Goal: Task Accomplishment & Management: Manage account settings

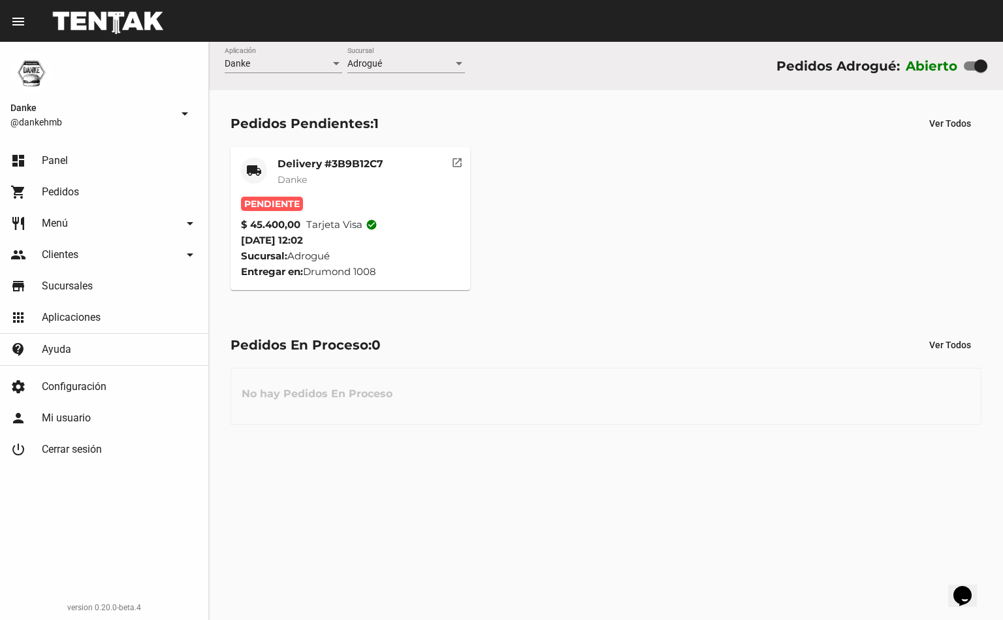
click at [269, 197] on span "Pendiente" at bounding box center [272, 204] width 62 height 14
click at [334, 174] on mat-card-subtitle "Danke" at bounding box center [330, 179] width 106 height 13
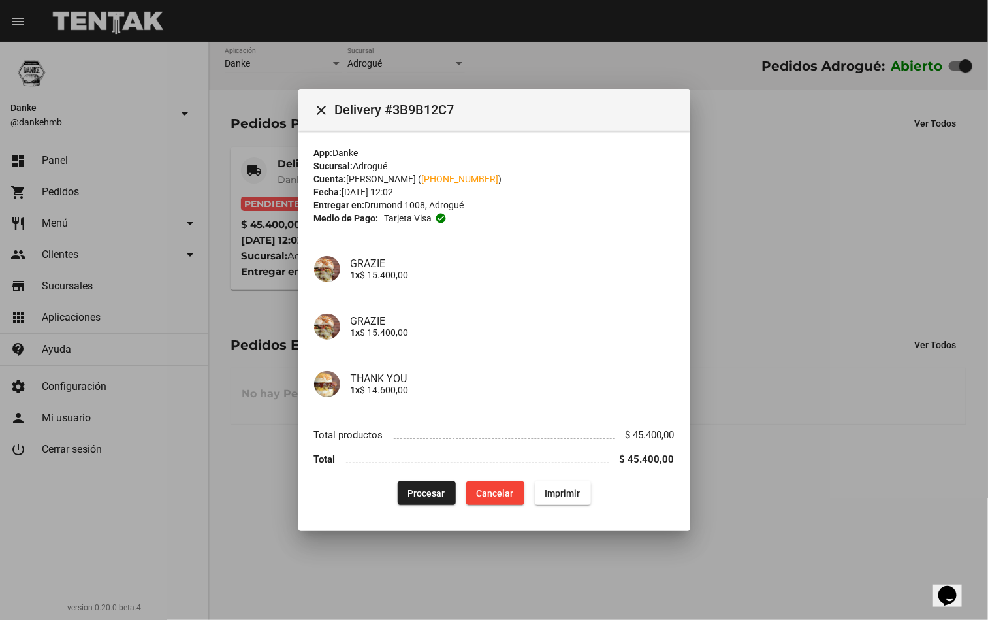
click at [423, 492] on span "Procesar" at bounding box center [426, 493] width 37 height 10
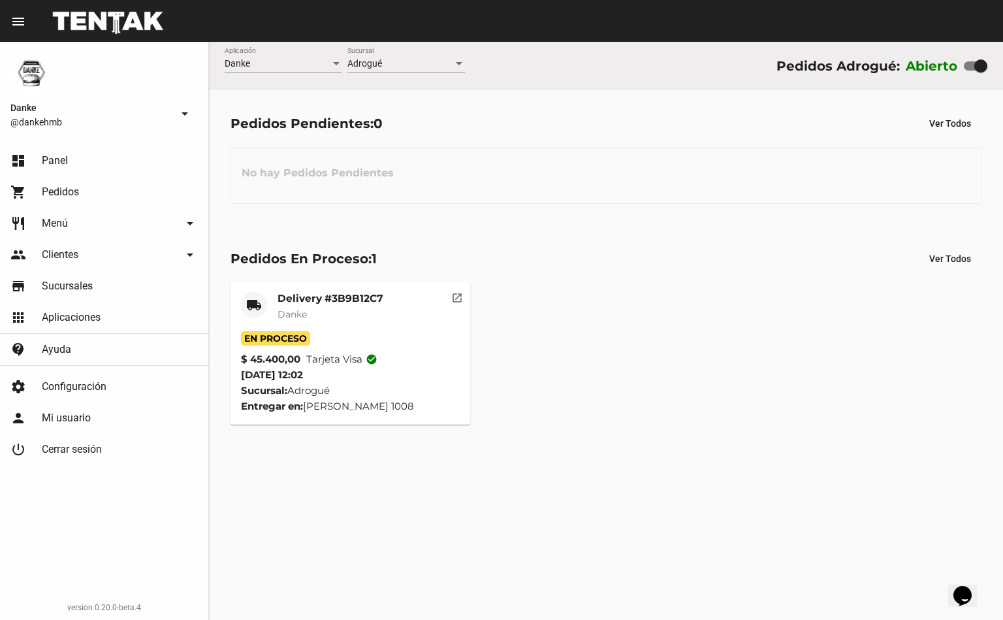
click at [317, 318] on mat-card-subtitle "Danke" at bounding box center [330, 313] width 106 height 13
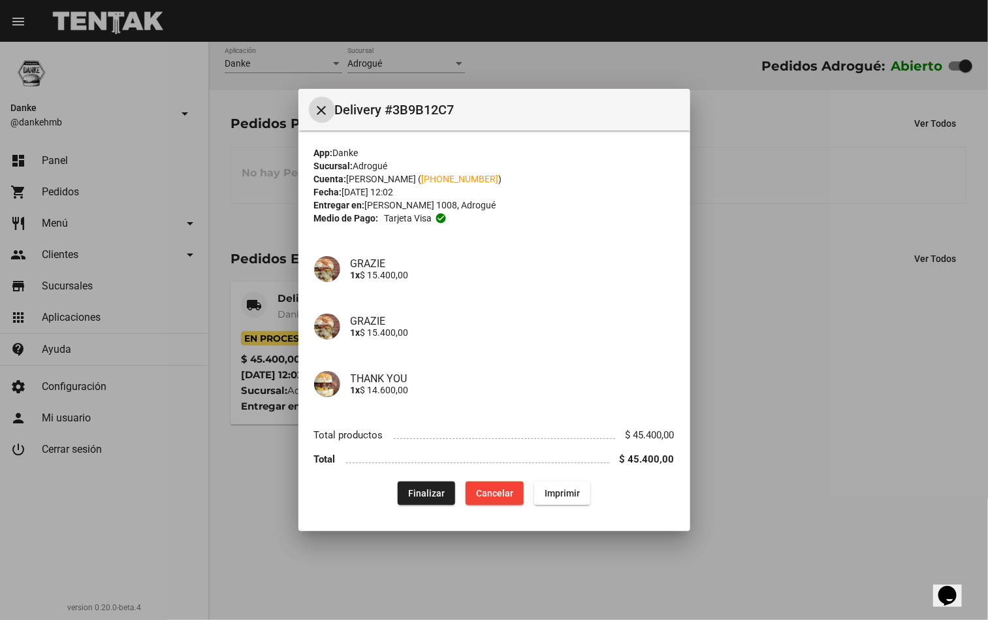
click at [803, 351] on div at bounding box center [494, 310] width 988 height 620
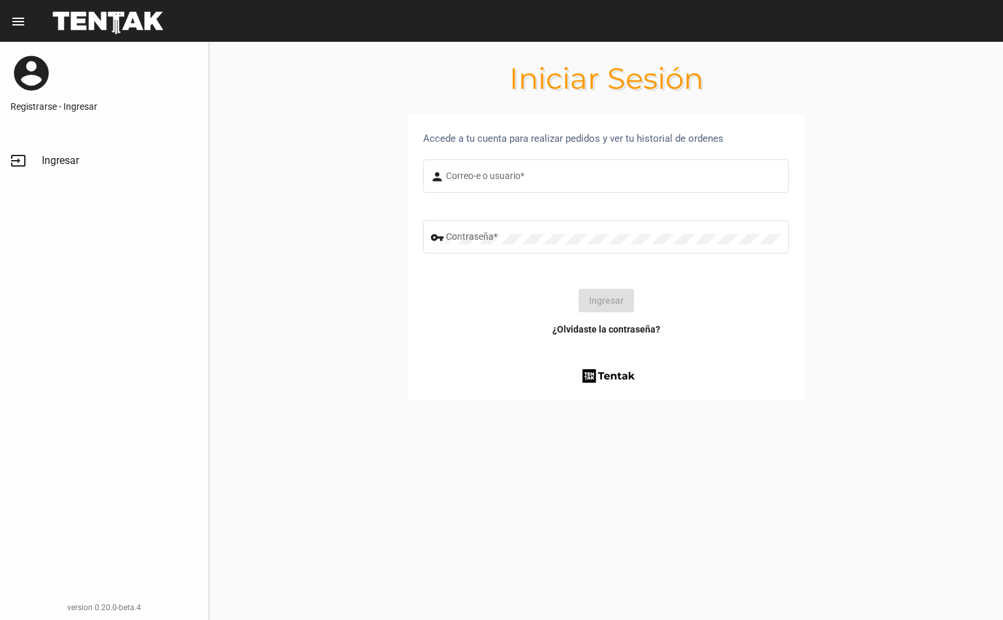
type input "[EMAIL_ADDRESS][DOMAIN_NAME]"
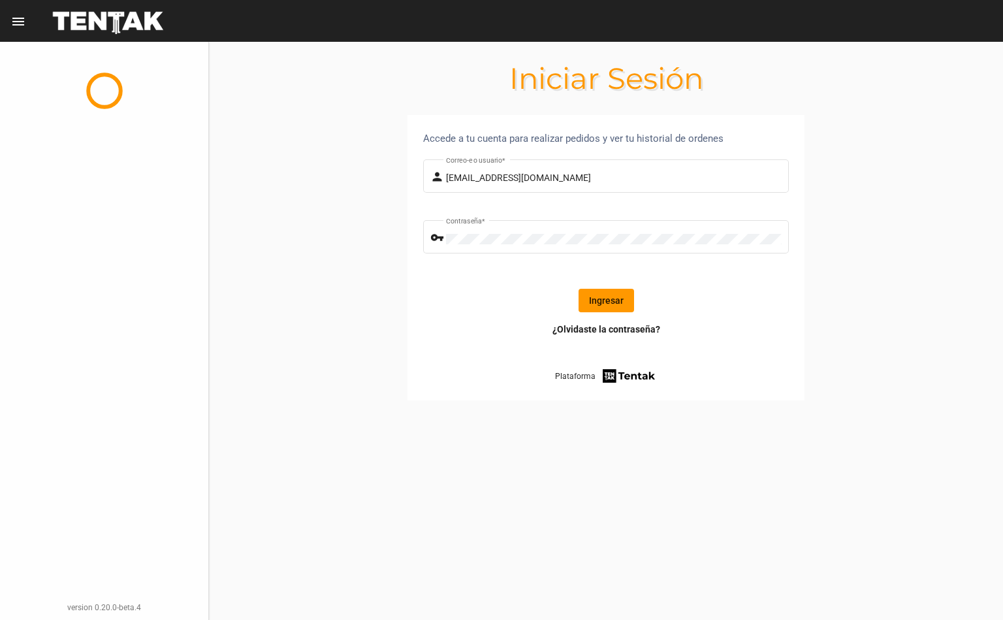
click at [620, 300] on button "Ingresar" at bounding box center [605, 301] width 55 height 24
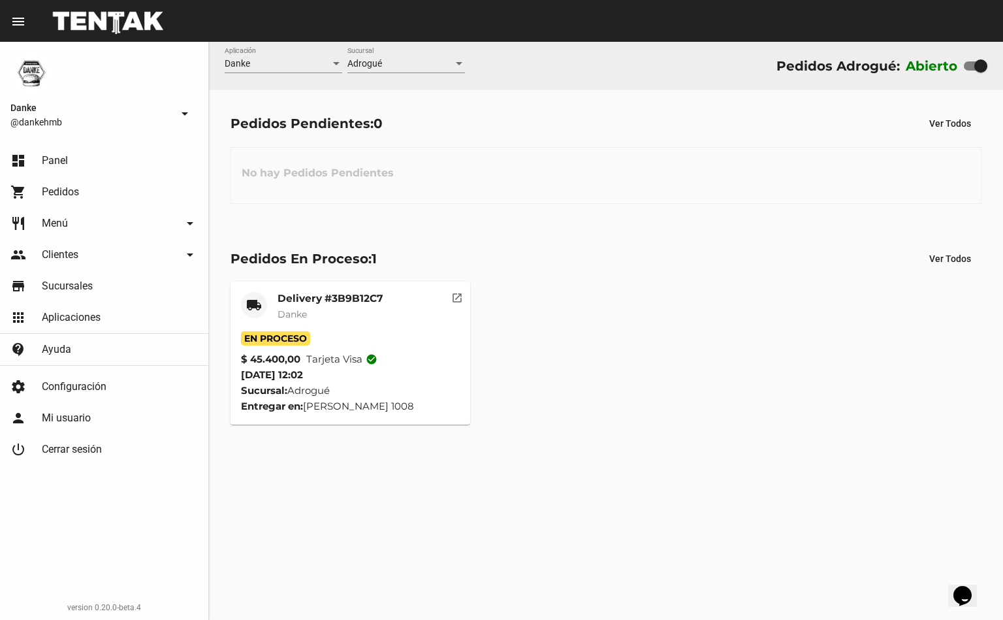
click at [357, 314] on mat-card-subtitle "Danke" at bounding box center [330, 313] width 106 height 13
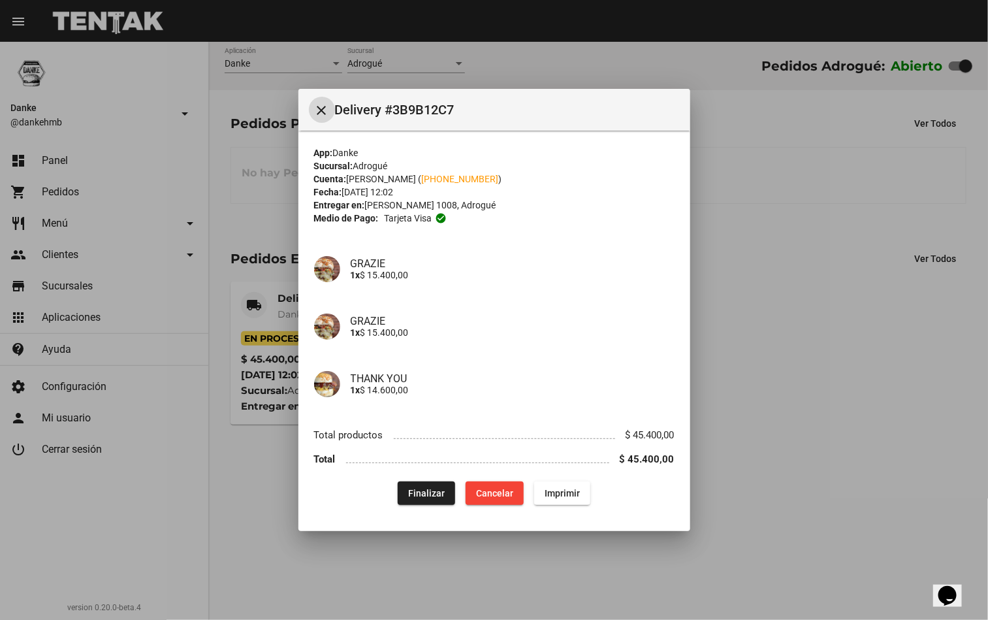
click at [424, 498] on button "Finalizar" at bounding box center [426, 493] width 57 height 24
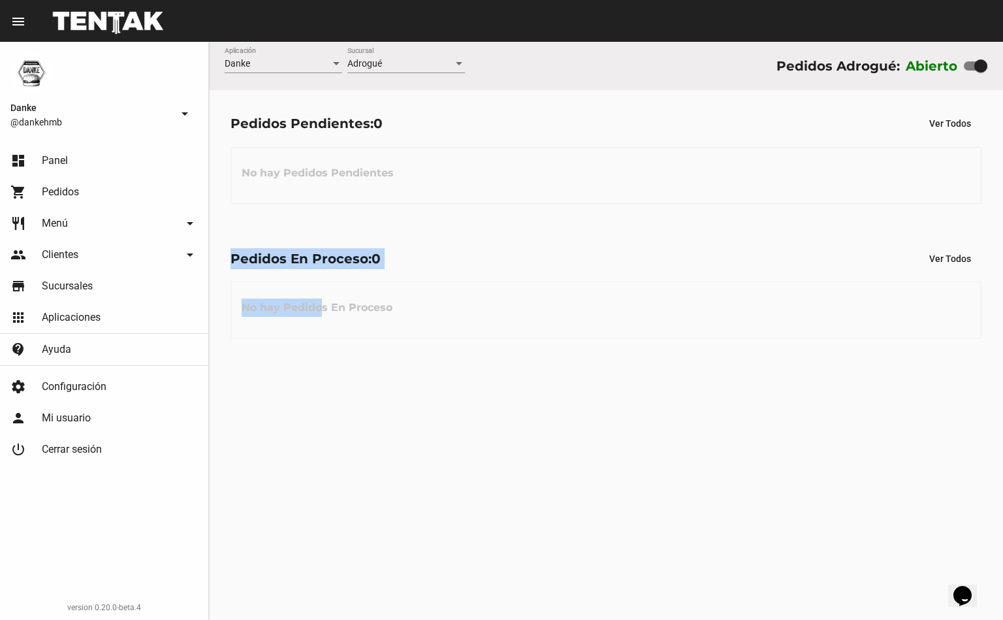
drag, startPoint x: 323, startPoint y: 403, endPoint x: 619, endPoint y: 110, distance: 416.4
click at [619, 110] on div "Danke Aplicación Adrogué Sucursal Pedidos Adrogué: Abierto Pedidos Pendientes: …" at bounding box center [606, 331] width 794 height 578
click at [535, 260] on div "Pedidos En Proceso: 0 Ver Todos" at bounding box center [605, 259] width 751 height 24
click at [597, 388] on div "Danke Aplicación Adrogué Sucursal Pedidos Adrogué: Abierto Pedidos Pendientes: …" at bounding box center [606, 331] width 794 height 578
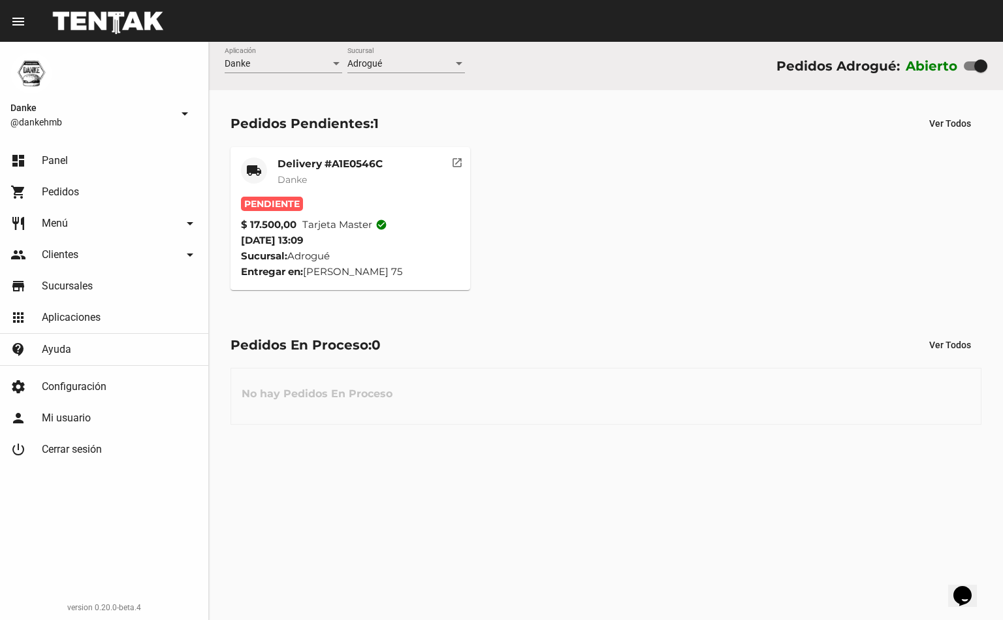
click at [357, 163] on mat-card-title "Delivery #A1E0546C" at bounding box center [329, 163] width 105 height 13
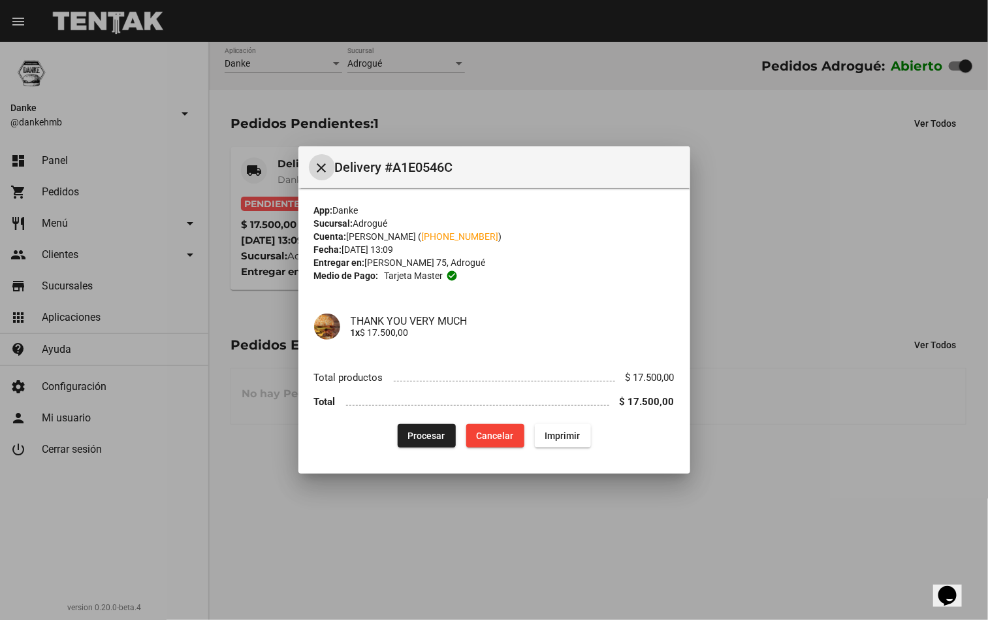
click at [799, 240] on div at bounding box center [494, 310] width 988 height 620
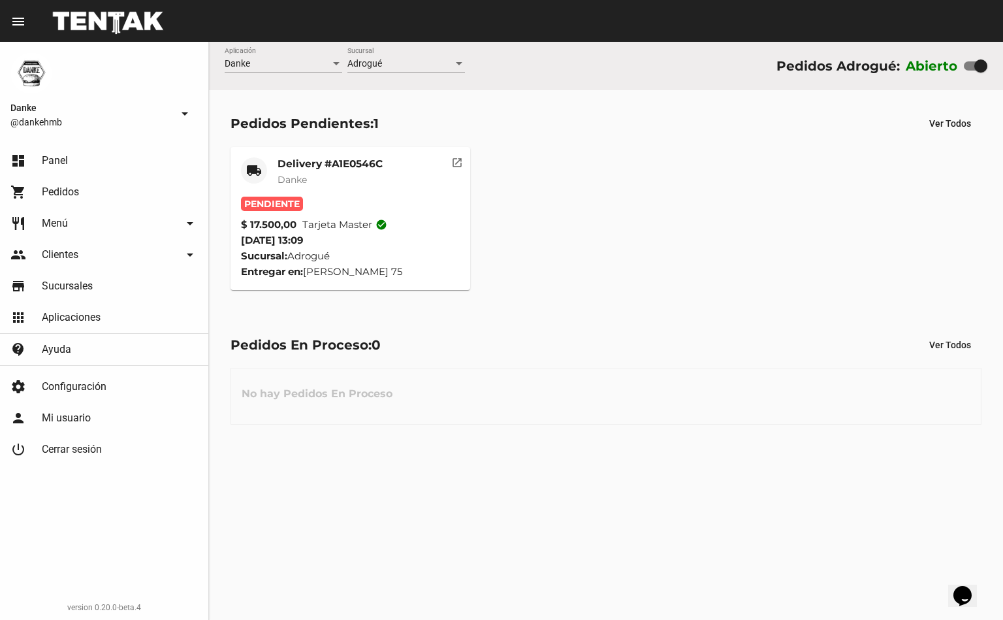
click at [325, 165] on mat-card-title "Delivery #A1E0546C" at bounding box center [329, 163] width 105 height 13
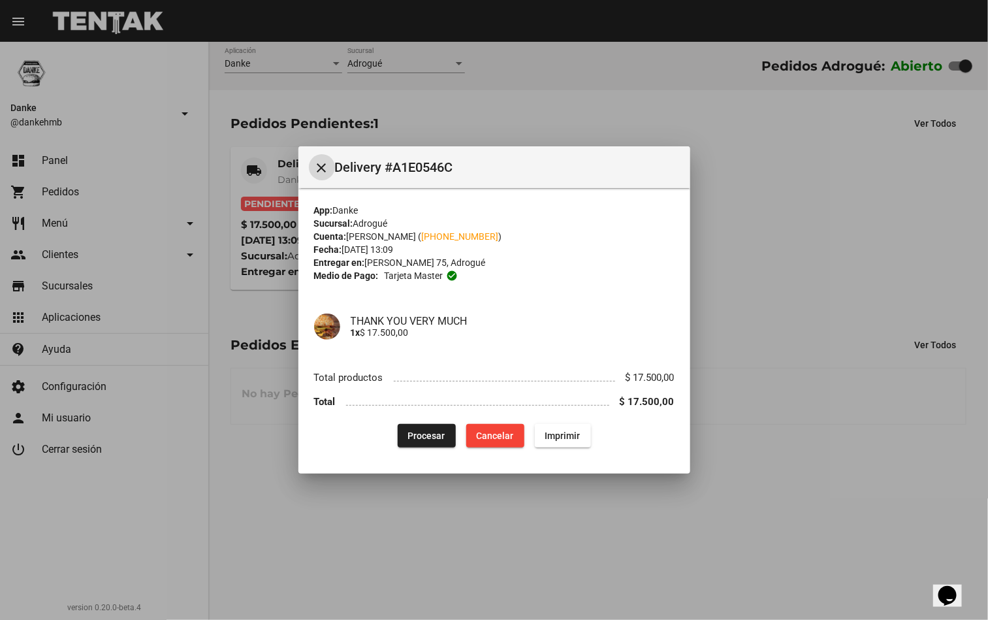
click at [414, 447] on button "Procesar" at bounding box center [427, 436] width 58 height 24
